Goal: Task Accomplishment & Management: Manage account settings

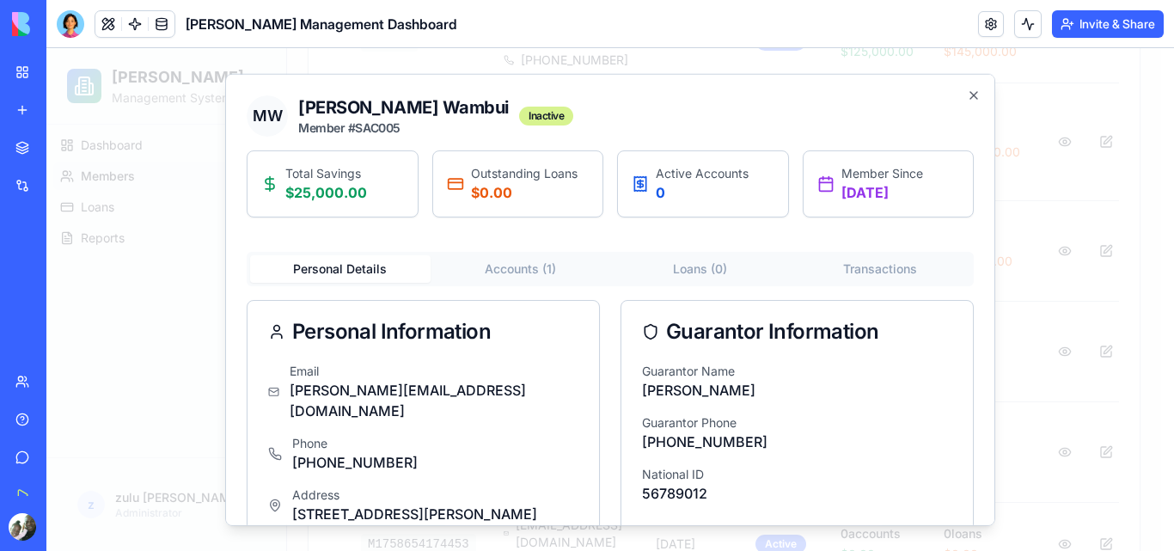
click at [519, 120] on div "Inactive" at bounding box center [546, 115] width 54 height 19
click at [993, 24] on link at bounding box center [991, 24] width 26 height 26
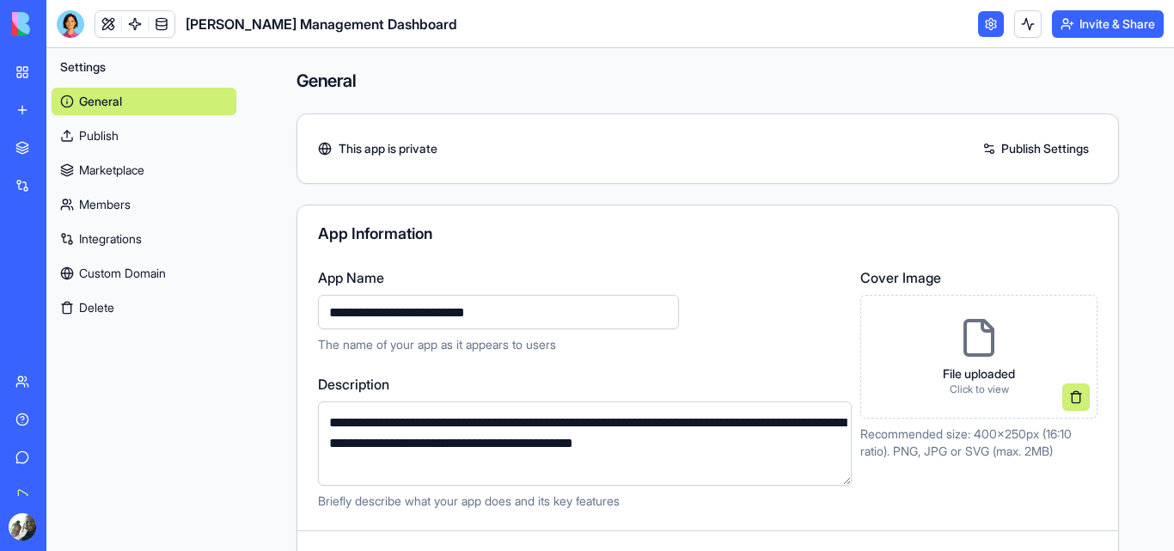
click at [807, 143] on div "This app is private Publish Settings" at bounding box center [707, 149] width 821 height 28
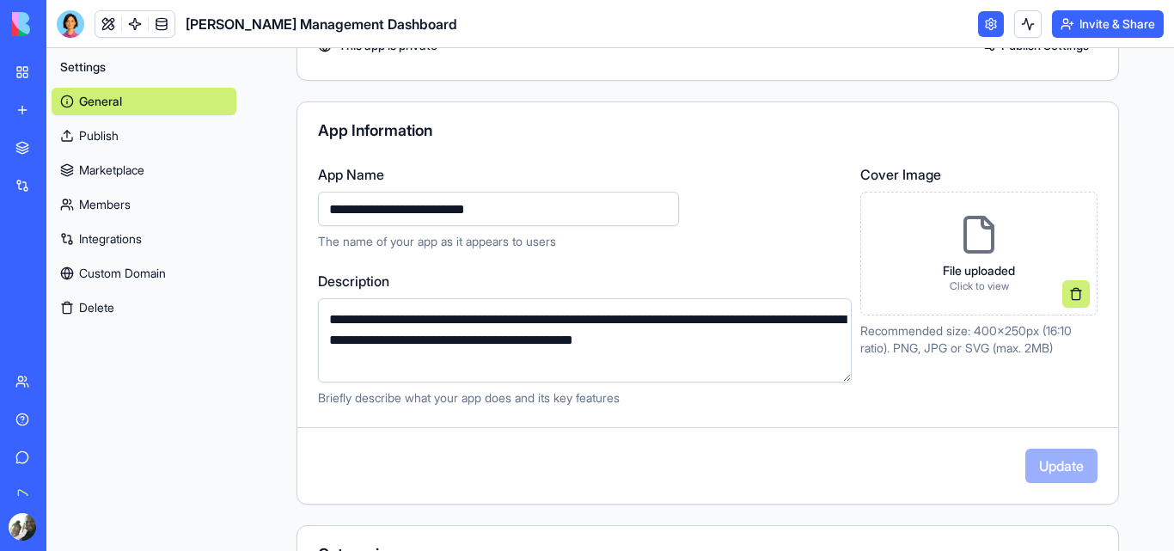
scroll to position [69, 0]
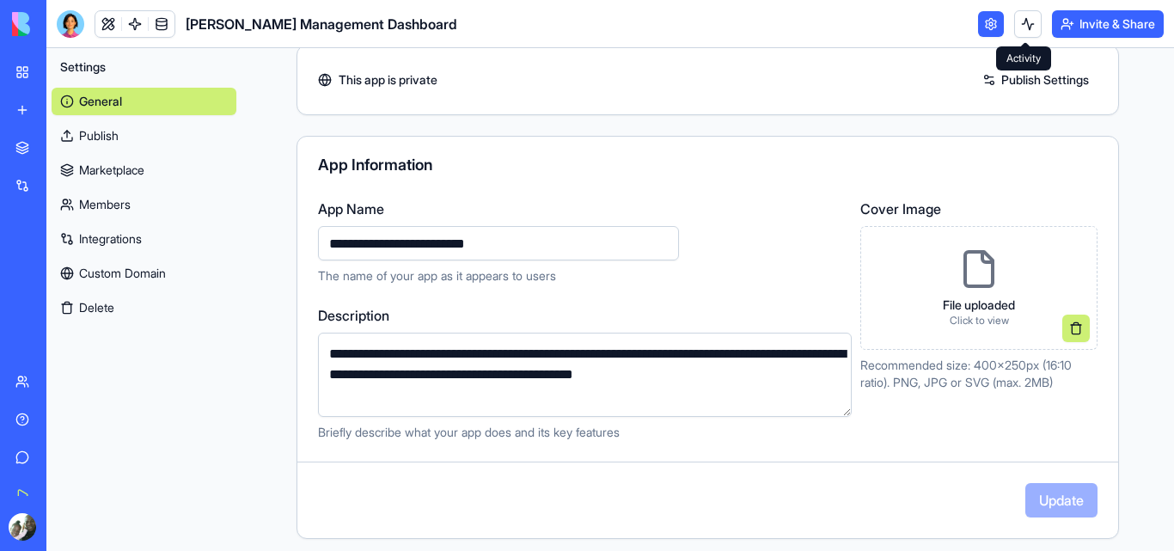
click at [1023, 29] on button at bounding box center [1028, 24] width 28 height 28
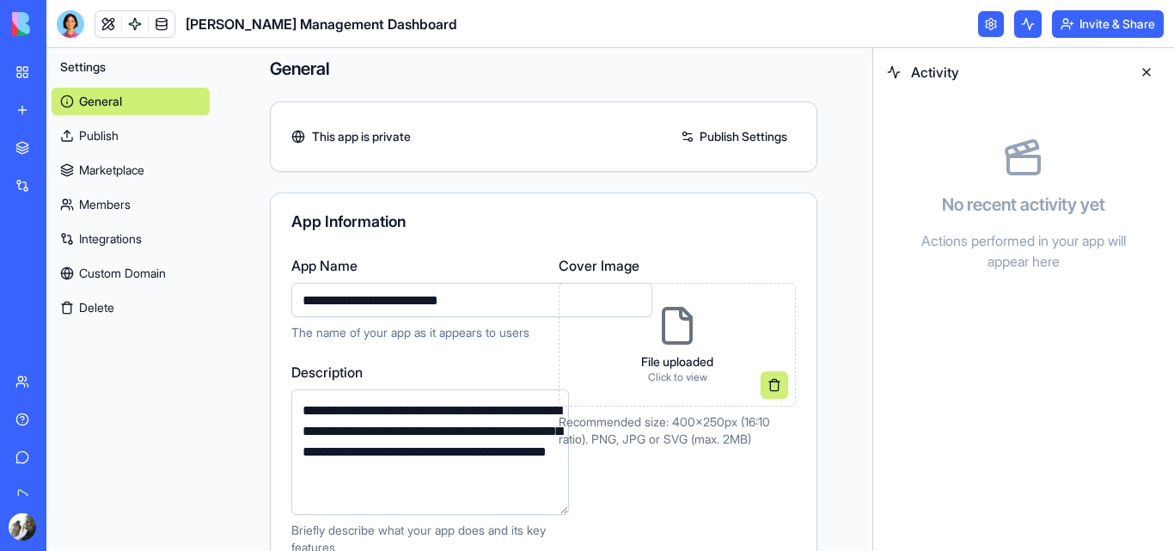
scroll to position [0, 0]
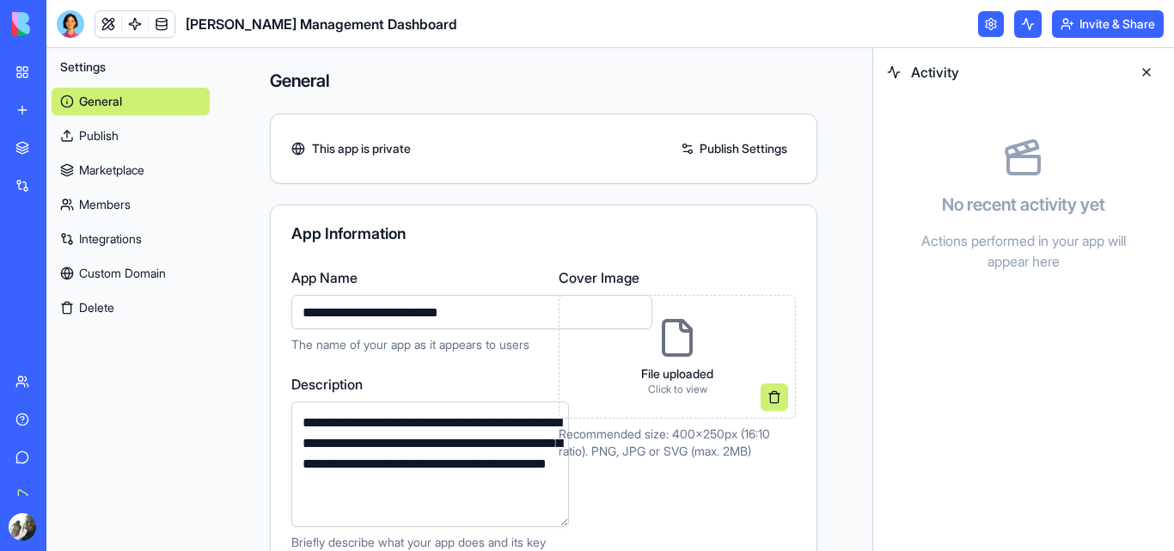
click at [103, 203] on link "Members" at bounding box center [131, 205] width 158 height 28
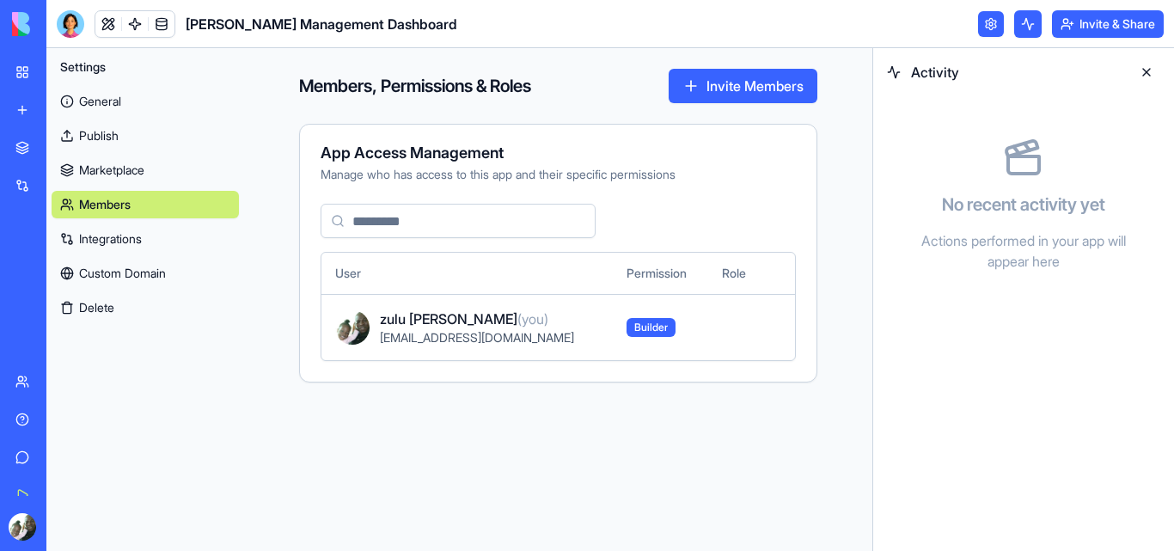
click at [102, 234] on link "Integrations" at bounding box center [145, 239] width 187 height 28
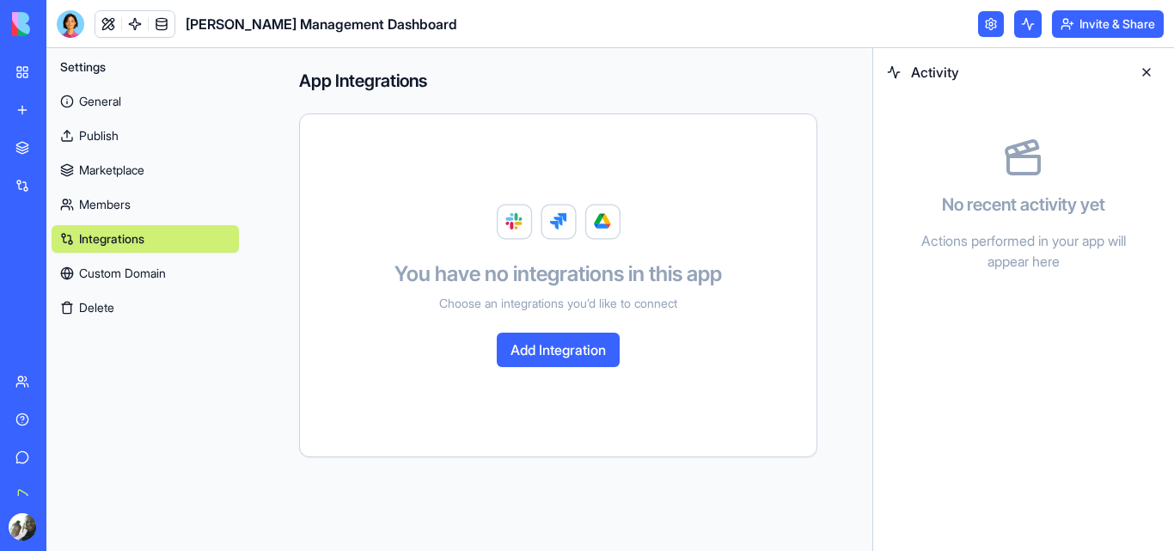
click at [154, 275] on link "Custom Domain" at bounding box center [145, 274] width 187 height 28
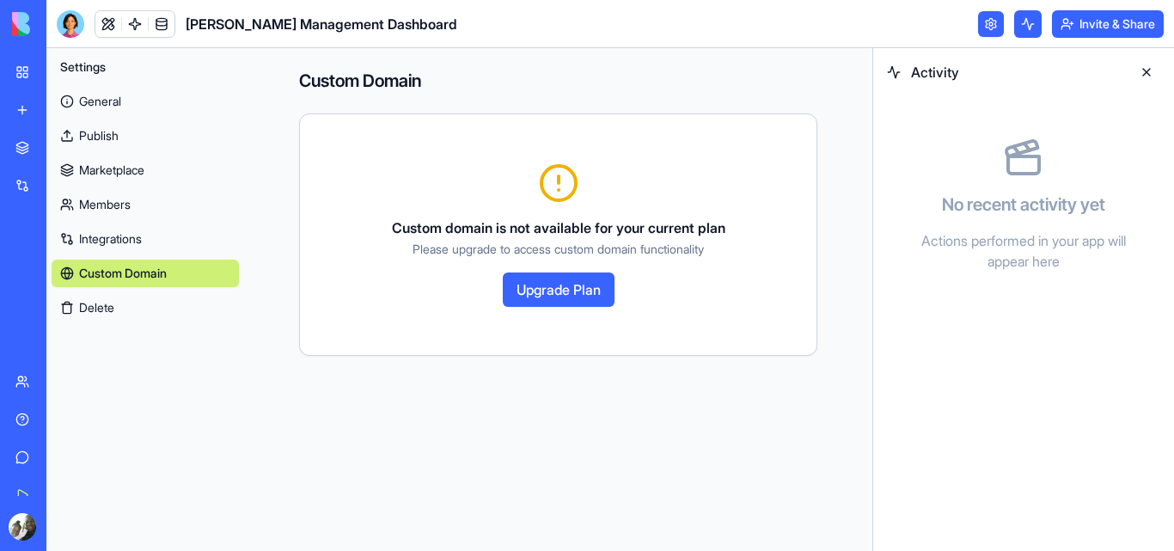
click at [382, 161] on div "Custom domain is not available for your current plan Please upgrade to access c…" at bounding box center [558, 234] width 517 height 199
click at [85, 68] on span "Settings" at bounding box center [83, 66] width 46 height 17
click at [102, 70] on span "Settings" at bounding box center [83, 66] width 46 height 17
click at [81, 64] on span "Settings" at bounding box center [83, 66] width 46 height 17
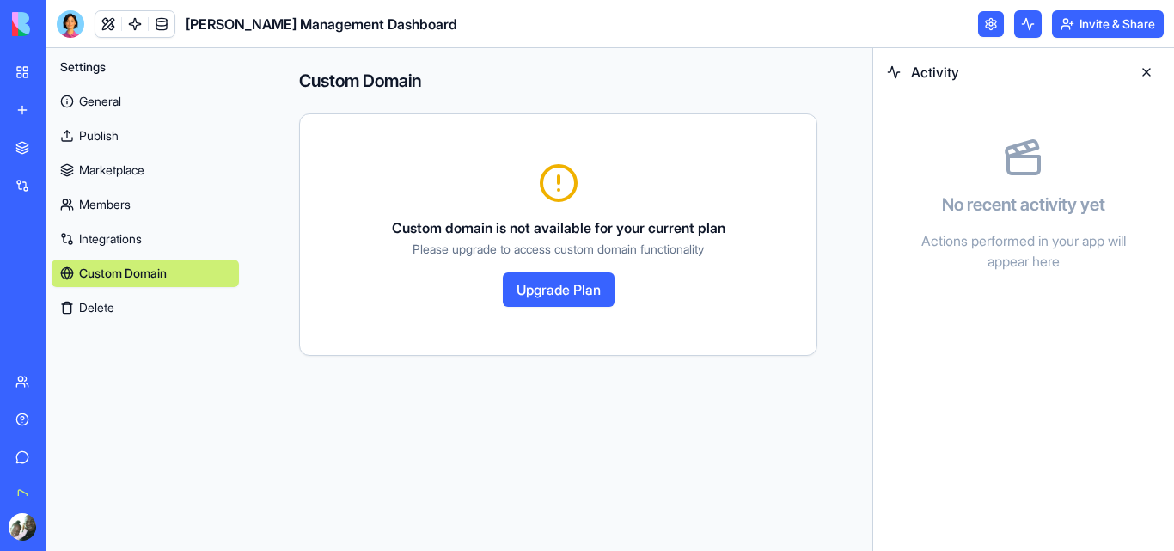
click at [81, 64] on span "Settings" at bounding box center [83, 66] width 46 height 17
click at [101, 102] on link "General" at bounding box center [145, 102] width 187 height 28
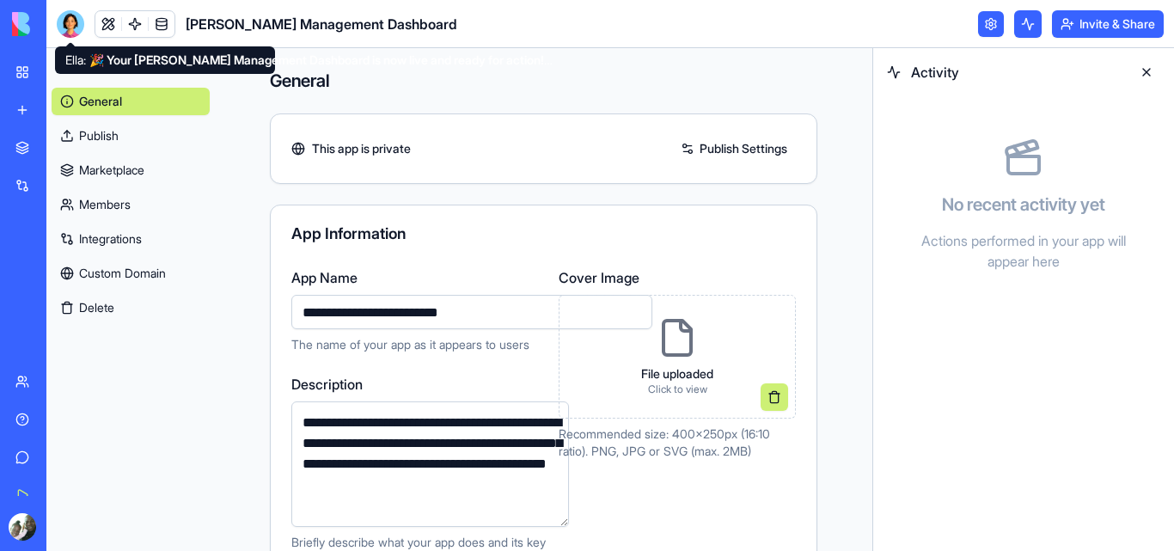
click at [71, 32] on div at bounding box center [71, 24] width 28 height 28
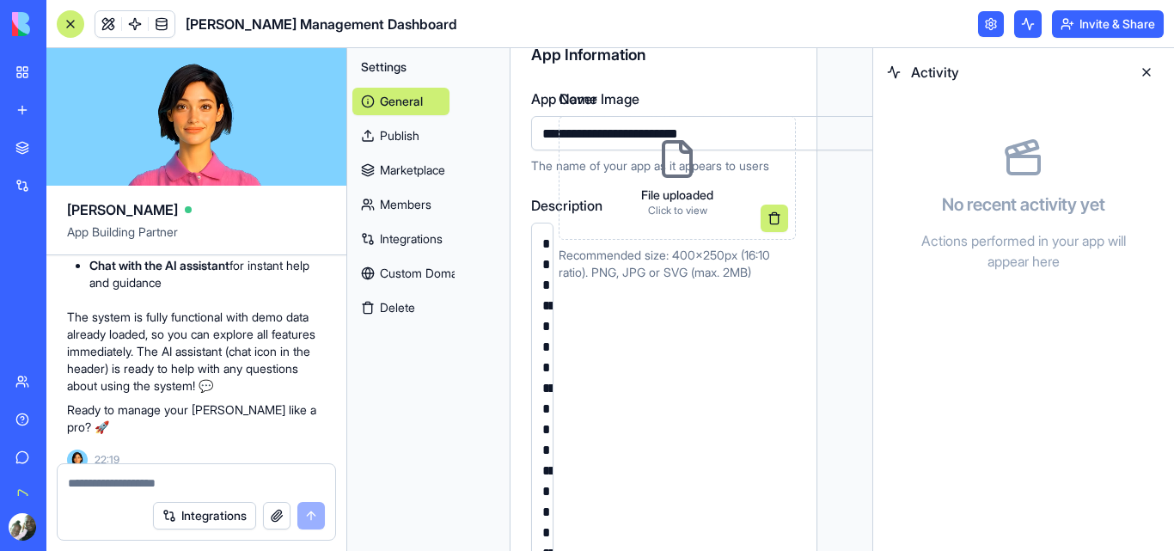
scroll to position [206, 0]
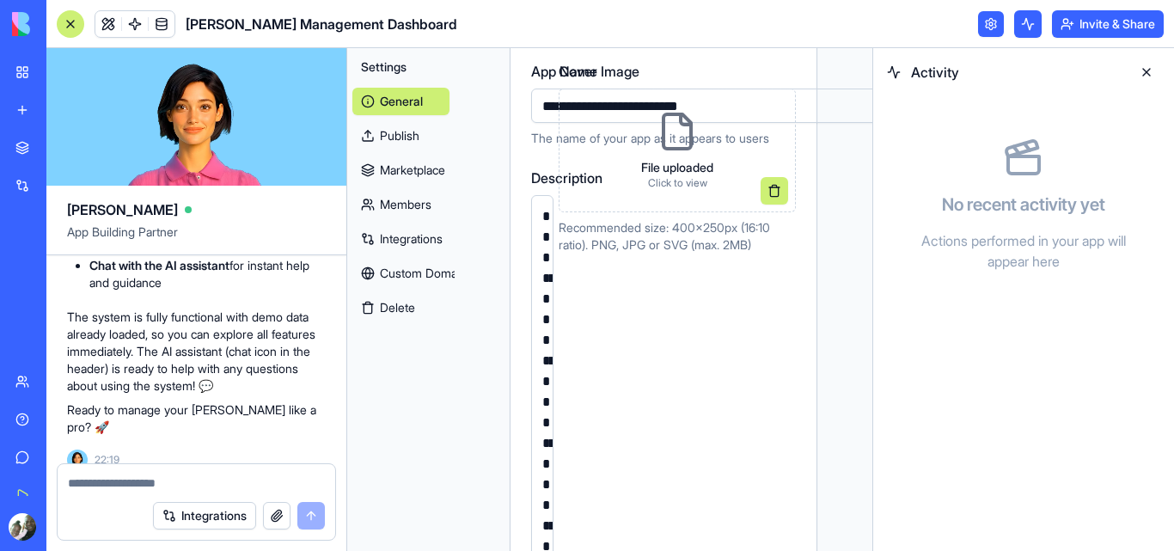
click at [74, 484] on textarea at bounding box center [196, 483] width 257 height 17
click at [71, 482] on textarea "******" at bounding box center [196, 483] width 257 height 17
click at [113, 488] on textarea "******" at bounding box center [196, 483] width 257 height 17
type textarea "**********"
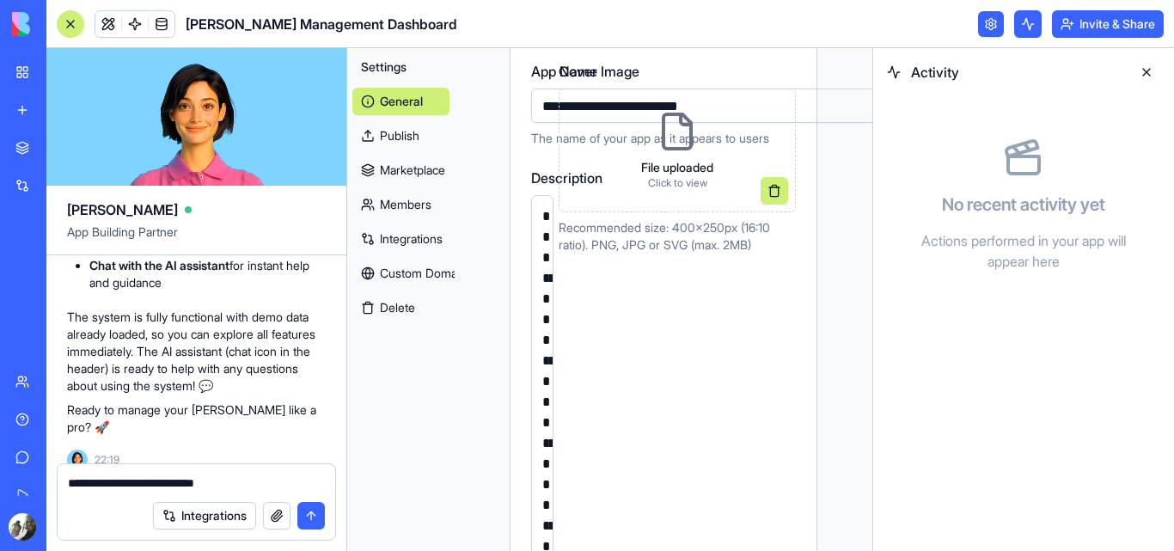
click at [310, 512] on button "submit" at bounding box center [311, 516] width 28 height 28
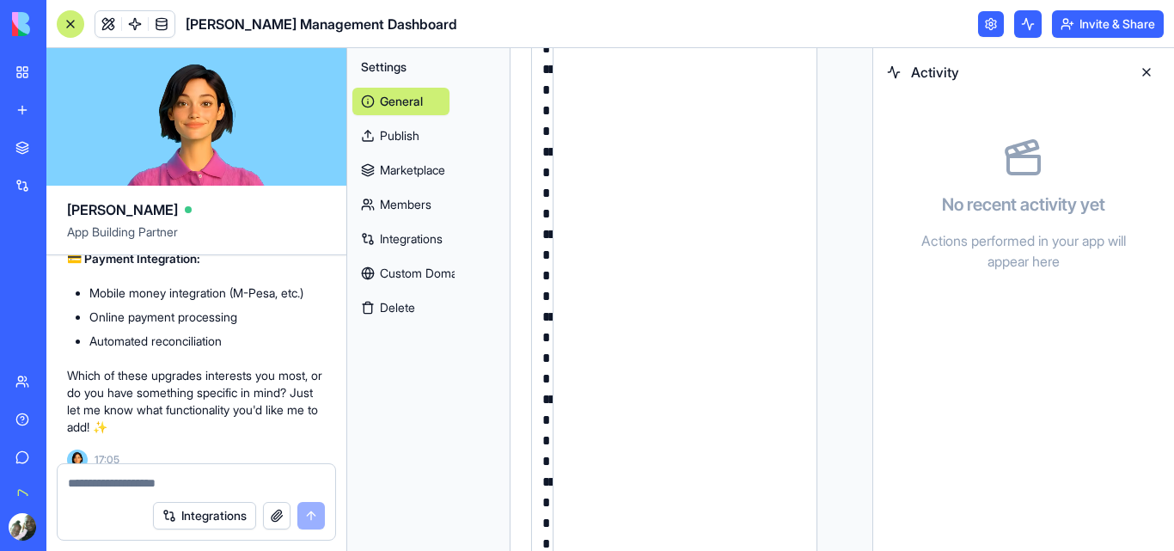
scroll to position [2235, 0]
click at [85, 529] on button "Upgrade" at bounding box center [85, 527] width 64 height 28
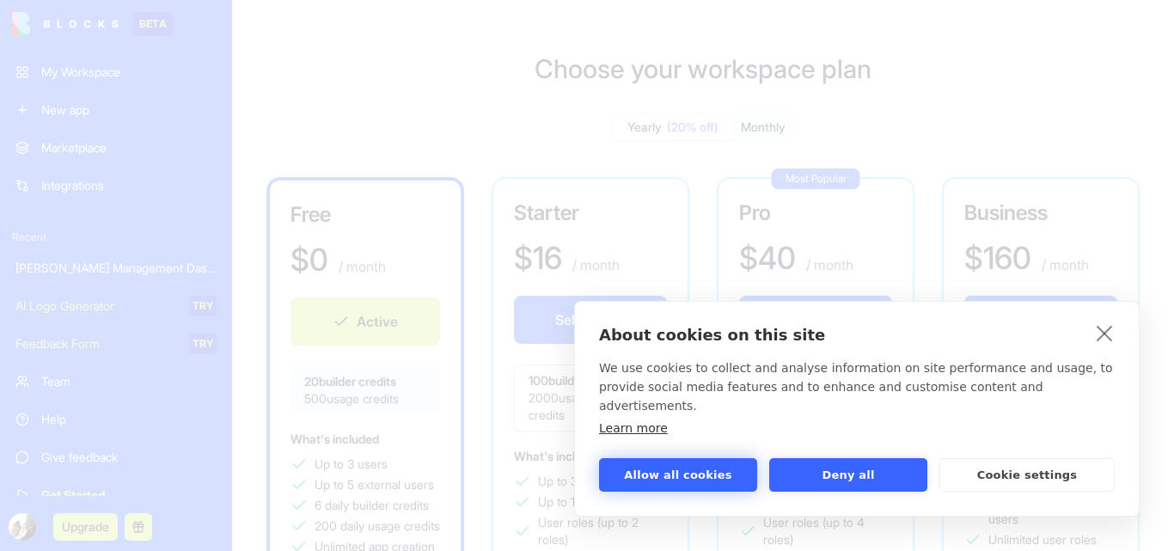
click at [652, 469] on button "Allow all cookies" at bounding box center [678, 475] width 158 height 34
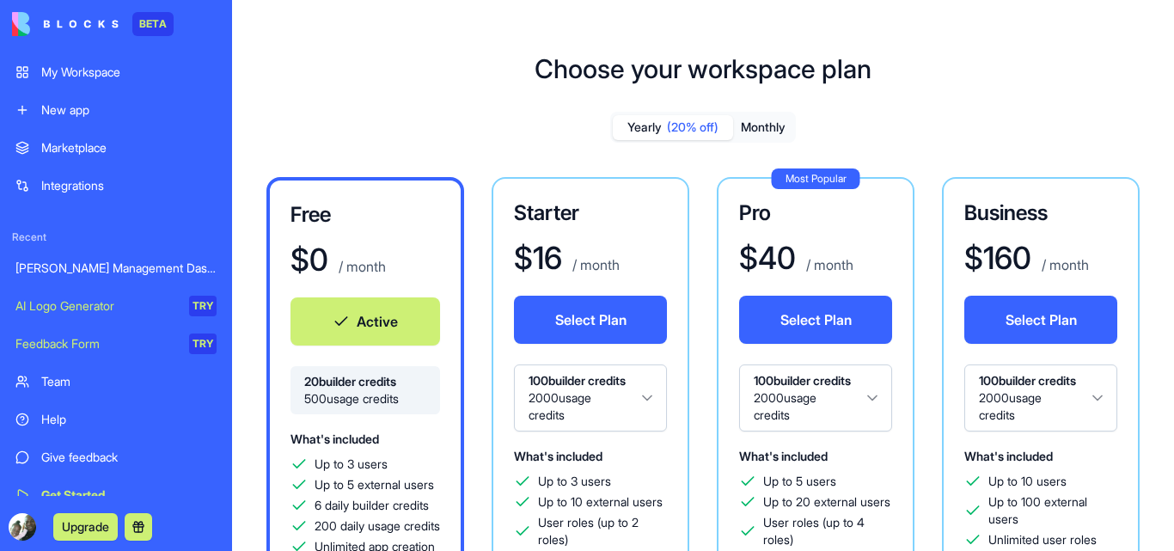
drag, startPoint x: 1166, startPoint y: 487, endPoint x: 312, endPoint y: 200, distance: 900.4
click at [1168, 531] on div "Choose your workspace plan Yearly (20% off) Monthly Free $ 0 / month Active 20 …" at bounding box center [703, 505] width 942 height 958
drag, startPoint x: 373, startPoint y: 93, endPoint x: 350, endPoint y: -6, distance: 101.6
click at [350, 0] on html "BETA My Workspace New app Marketplace Integrations Recent [PERSON_NAME] Managem…" at bounding box center [587, 275] width 1174 height 551
drag, startPoint x: 1174, startPoint y: 303, endPoint x: 353, endPoint y: 537, distance: 852.9
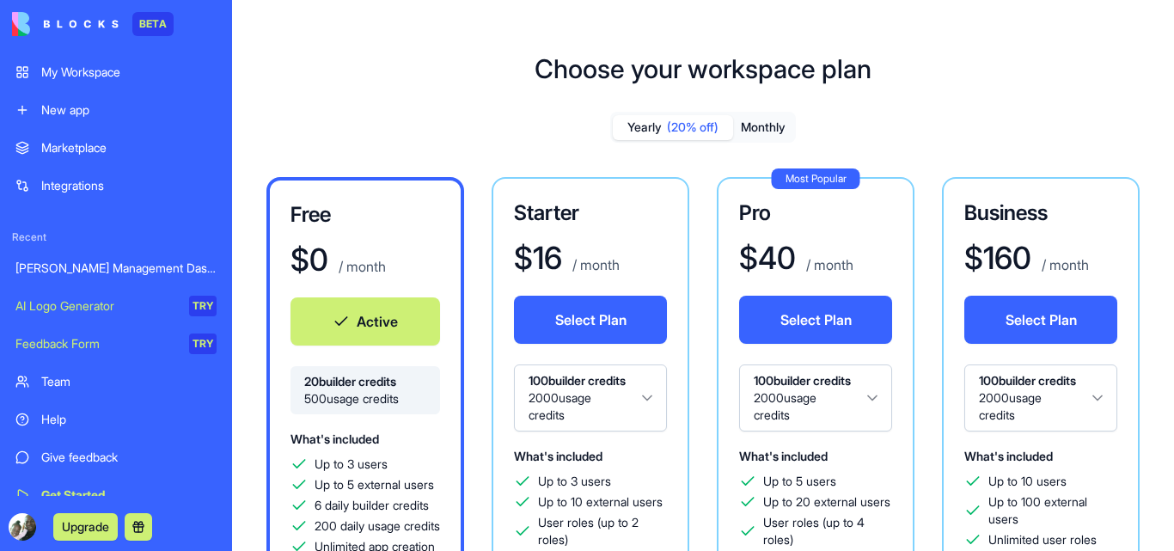
click at [1172, 408] on div "Choose your workspace plan Yearly (20% off) Monthly Free $ 0 / month Active 20 …" at bounding box center [703, 505] width 942 height 958
click at [70, 150] on div "Marketplace" at bounding box center [128, 147] width 175 height 17
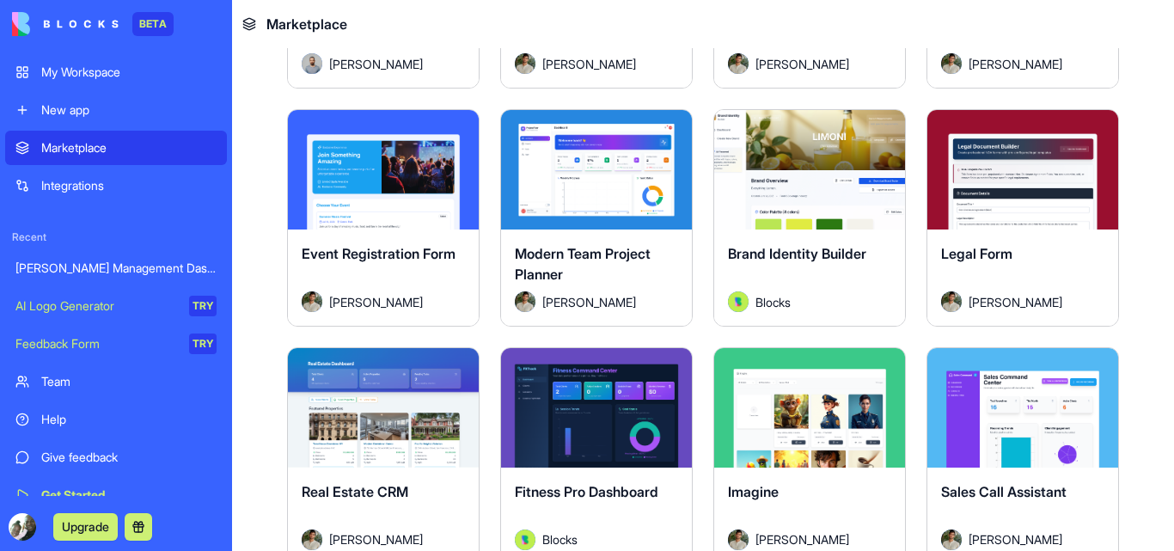
scroll to position [2961, 0]
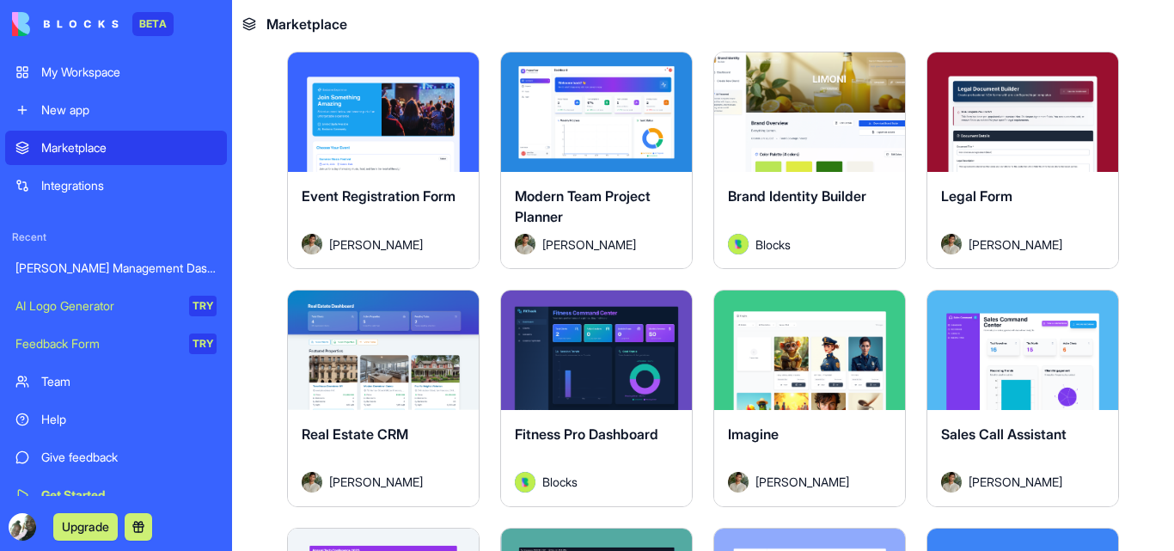
click at [77, 64] on div "My Workspace" at bounding box center [128, 72] width 175 height 17
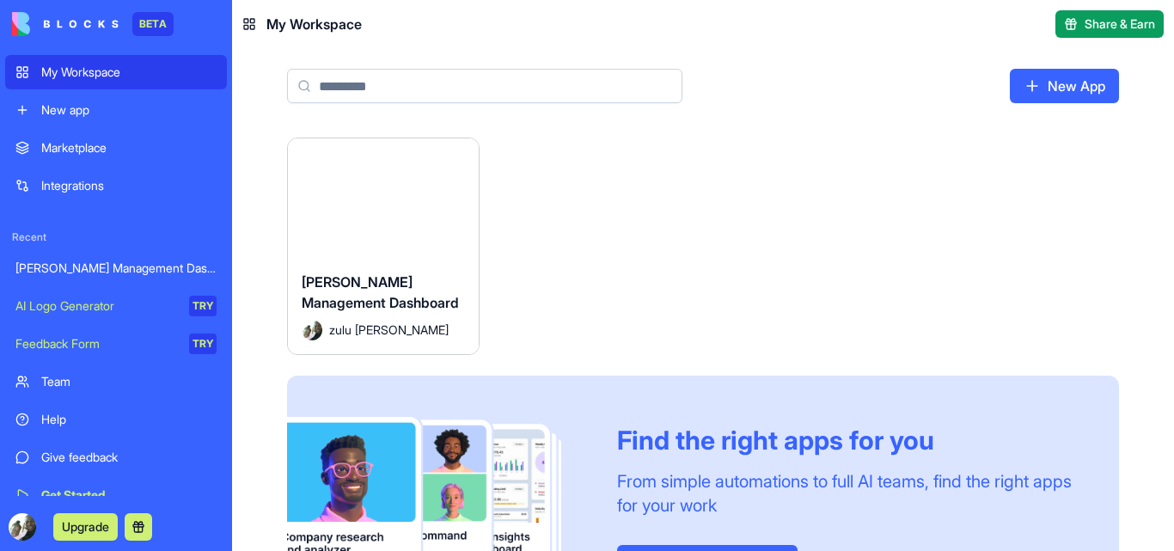
click at [67, 381] on div "Team" at bounding box center [128, 381] width 175 height 17
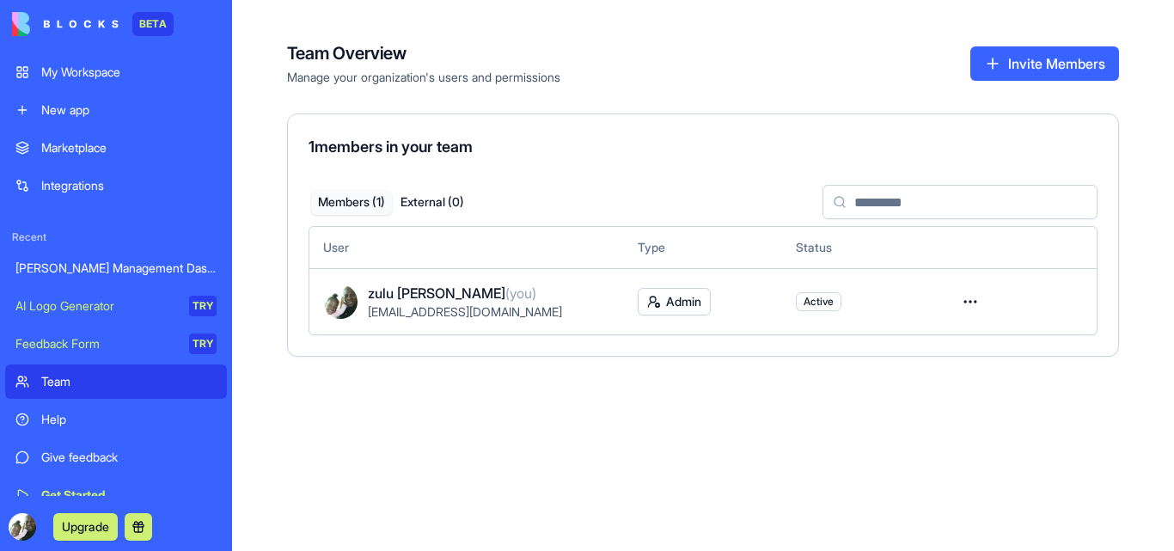
click at [967, 308] on html "BETA My Workspace New app Marketplace Integrations Recent [PERSON_NAME] Managem…" at bounding box center [587, 275] width 1174 height 551
click at [242, 362] on html "BETA My Workspace New app Marketplace Integrations Recent [PERSON_NAME] Managem…" at bounding box center [587, 275] width 1174 height 551
click at [58, 420] on div "Help" at bounding box center [128, 419] width 175 height 17
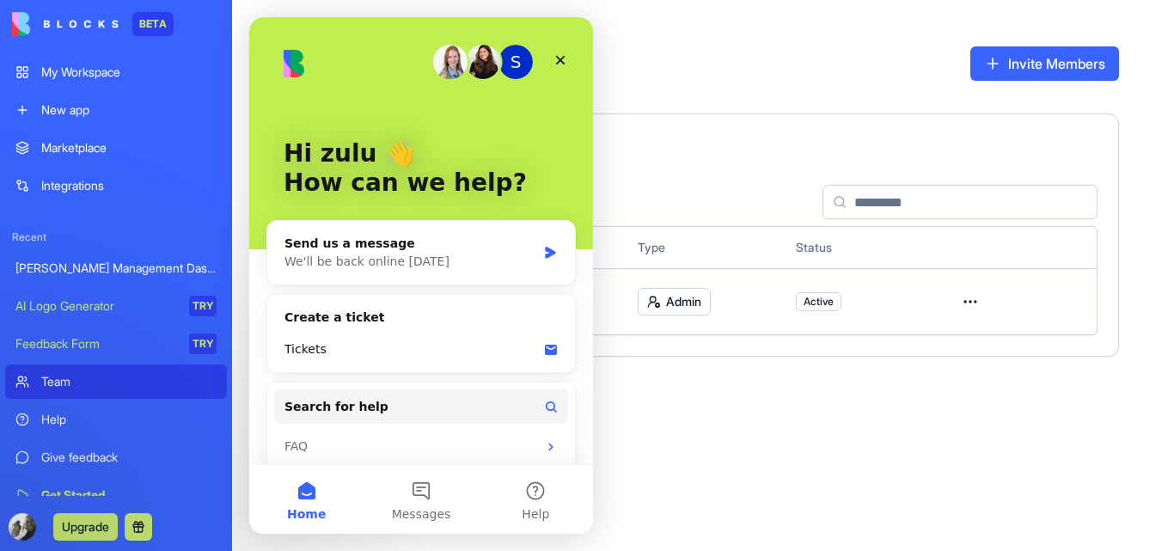
click at [94, 414] on div "Help" at bounding box center [128, 419] width 175 height 17
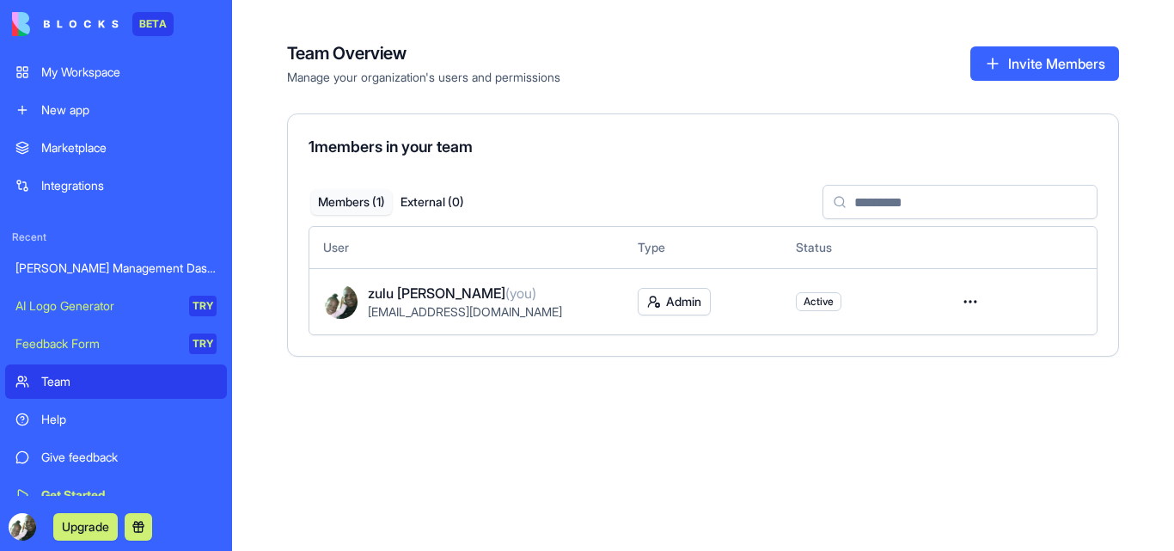
click at [101, 484] on link "Get Started" at bounding box center [116, 495] width 222 height 34
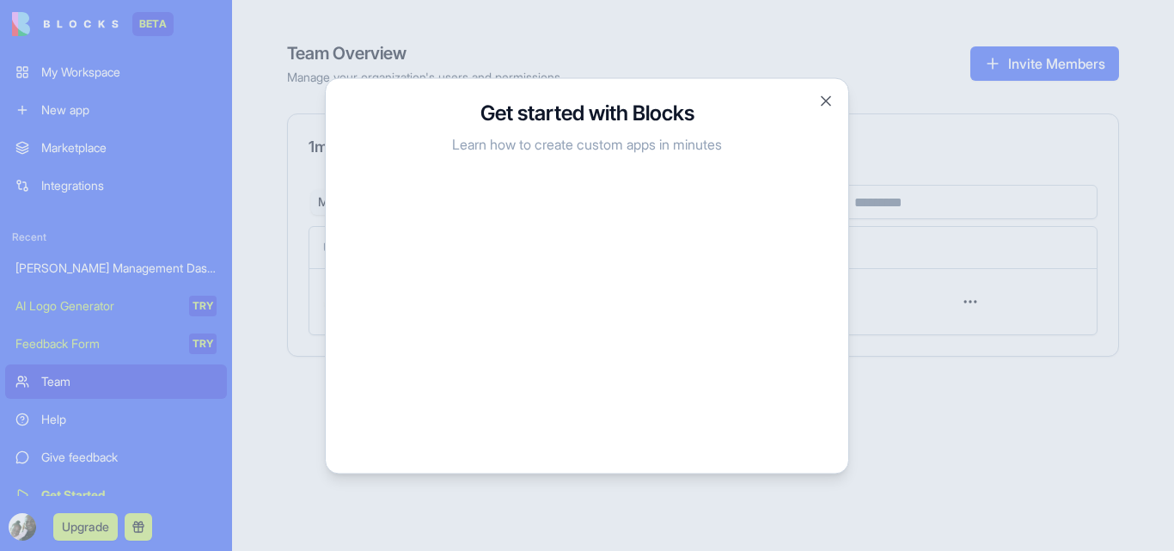
click at [1137, 382] on div at bounding box center [587, 275] width 1174 height 551
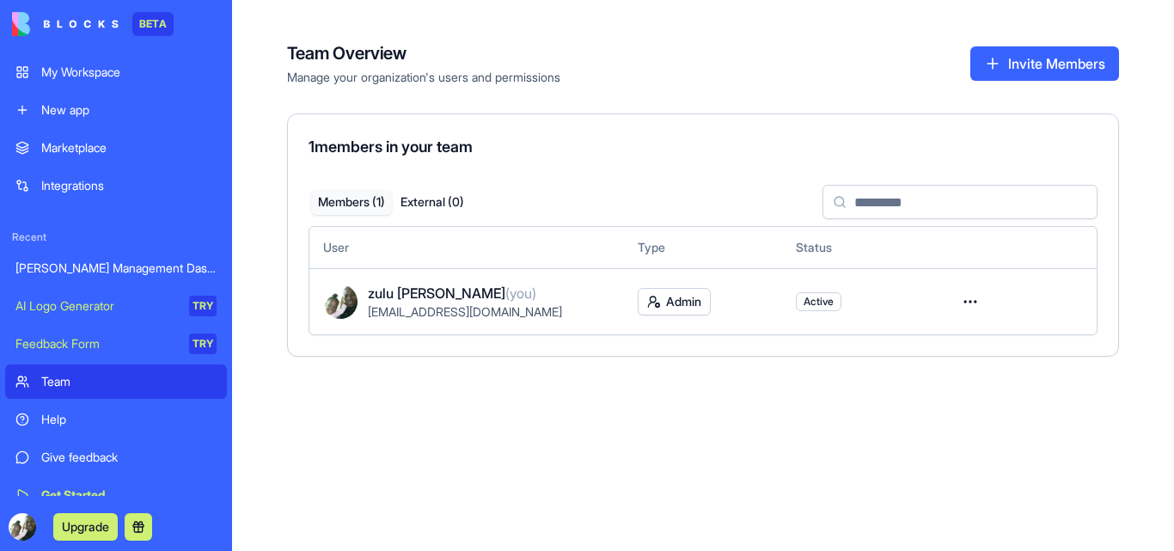
click at [117, 485] on link "Get Started" at bounding box center [116, 495] width 222 height 34
